Goal: Information Seeking & Learning: Learn about a topic

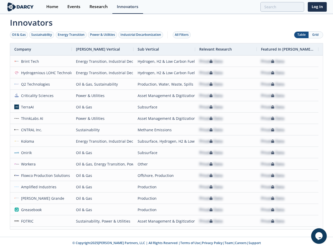
click at [19, 35] on div "Oil & Gas" at bounding box center [19, 34] width 14 height 5
click at [42, 35] on div "Sustainability" at bounding box center [41, 34] width 21 height 5
click at [71, 35] on div "Energy Transition" at bounding box center [71, 34] width 27 height 5
click at [103, 35] on div "Power & Utilities" at bounding box center [102, 34] width 25 height 5
click at [142, 35] on div "Industrial Decarbonization" at bounding box center [140, 34] width 41 height 5
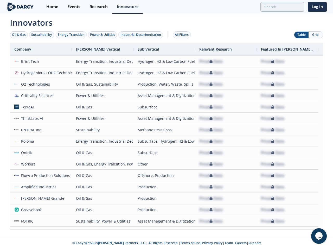
click at [183, 35] on div "All Filters" at bounding box center [182, 34] width 14 height 5
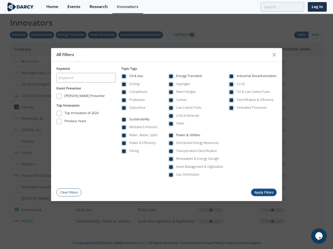
click at [315, 35] on div "All Filters Keyword Event Presenter [PERSON_NAME] Presenter Top Innovators Top …" at bounding box center [166, 124] width 333 height 249
